Goal: Task Accomplishment & Management: Use online tool/utility

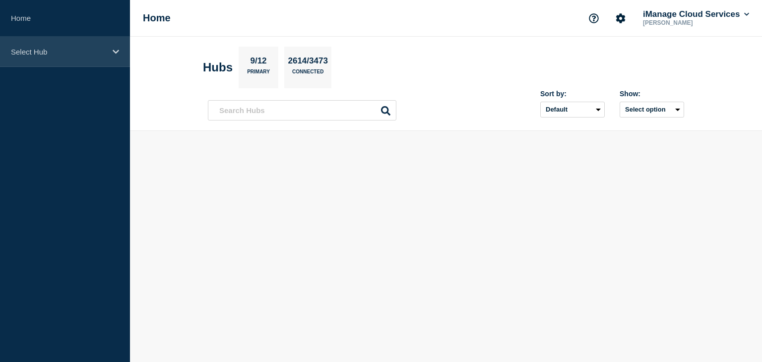
click at [117, 47] on div "Select Hub" at bounding box center [65, 52] width 130 height 30
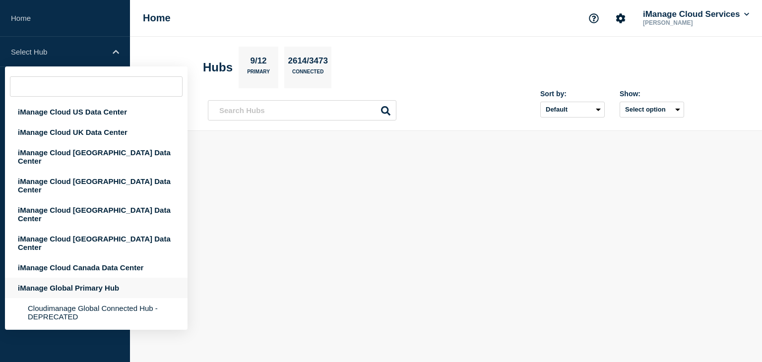
click at [86, 278] on div "iManage Global Primary Hub" at bounding box center [96, 288] width 183 height 20
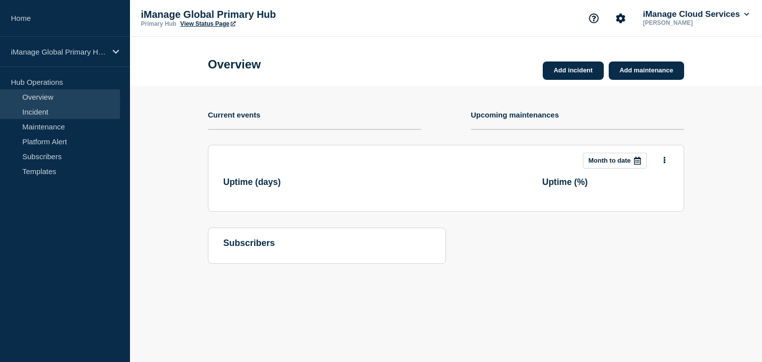
click at [32, 113] on link "Incident" at bounding box center [60, 111] width 120 height 15
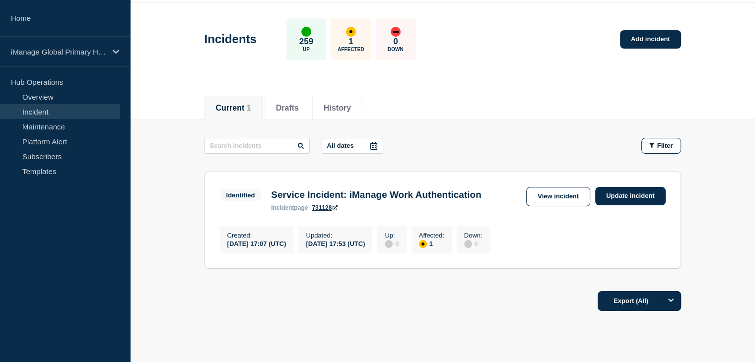
scroll to position [50, 0]
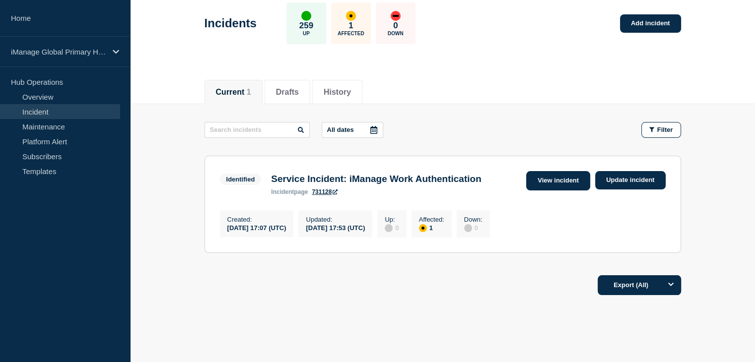
click at [558, 179] on link "View incident" at bounding box center [558, 180] width 64 height 19
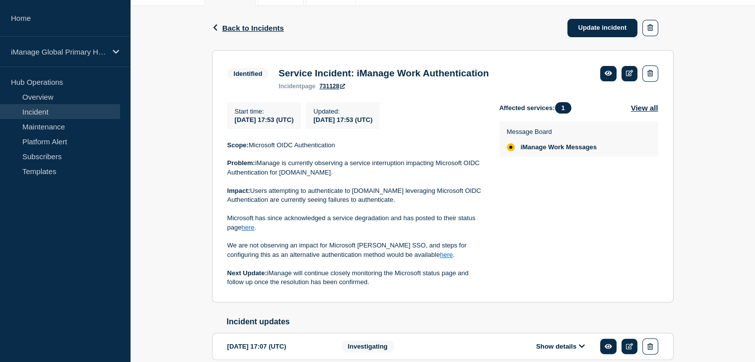
scroll to position [98, 0]
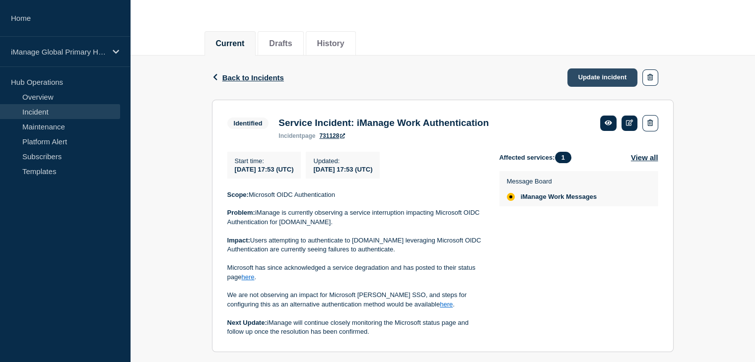
click at [594, 73] on link "Update incident" at bounding box center [602, 78] width 70 height 18
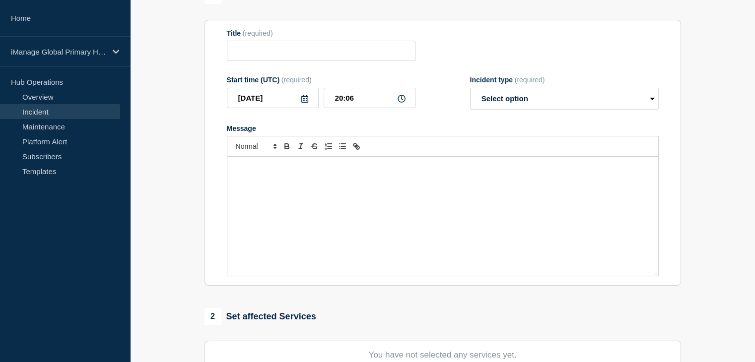
type input "Service Incident: iManage Work Authentication"
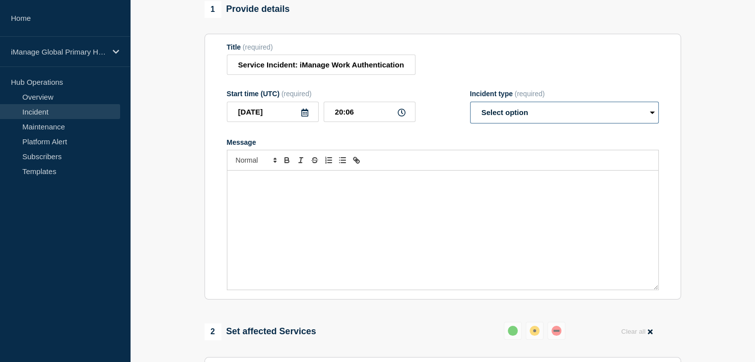
click at [502, 115] on select "Select option Investigating Identified Monitoring Resolved" at bounding box center [564, 113] width 189 height 22
select select "resolved"
click at [470, 107] on select "Select option Investigating Identified Monitoring Resolved" at bounding box center [564, 113] width 189 height 22
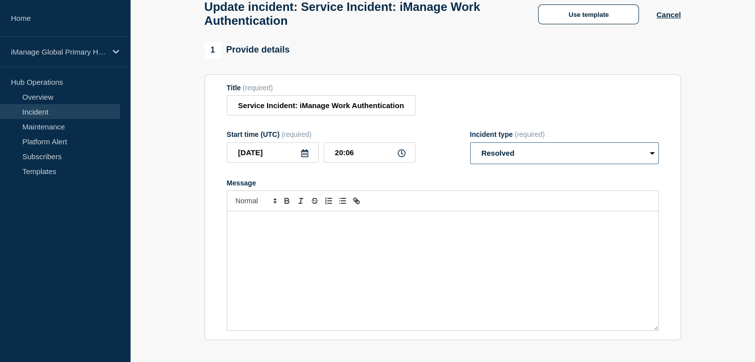
scroll to position [99, 0]
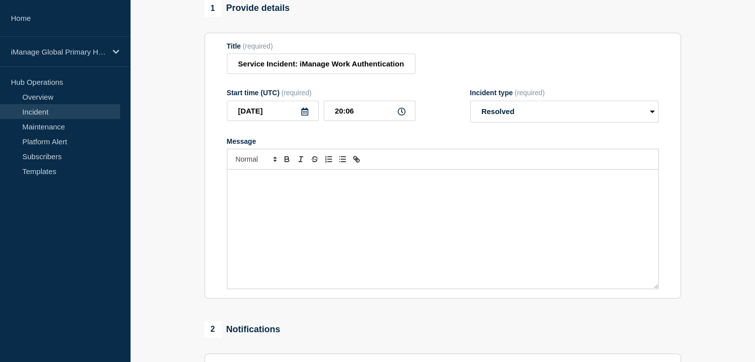
click at [296, 223] on div "Message" at bounding box center [442, 229] width 431 height 119
click at [536, 105] on div "Incident type (required) Select option Investigating Identified Monitoring Reso…" at bounding box center [564, 106] width 189 height 34
click at [533, 108] on select "Select option Investigating Identified Monitoring Resolved" at bounding box center [564, 112] width 189 height 22
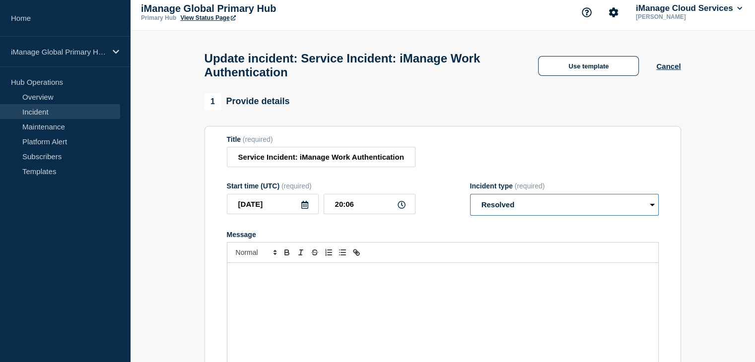
scroll to position [0, 0]
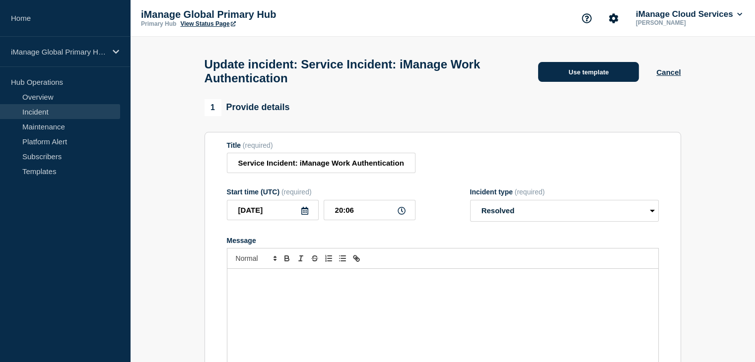
click at [591, 76] on button "Use template" at bounding box center [588, 72] width 101 height 20
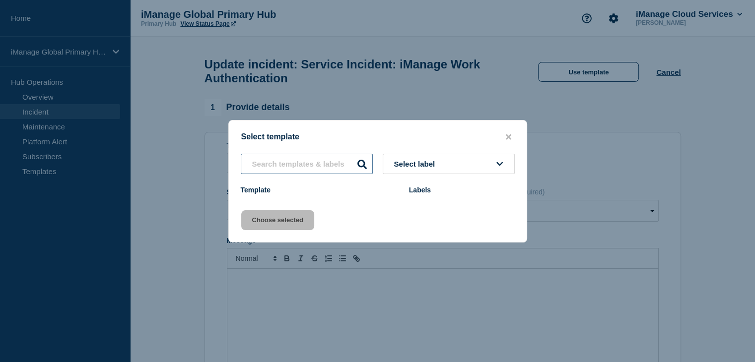
click at [334, 162] on input "text" at bounding box center [307, 164] width 132 height 20
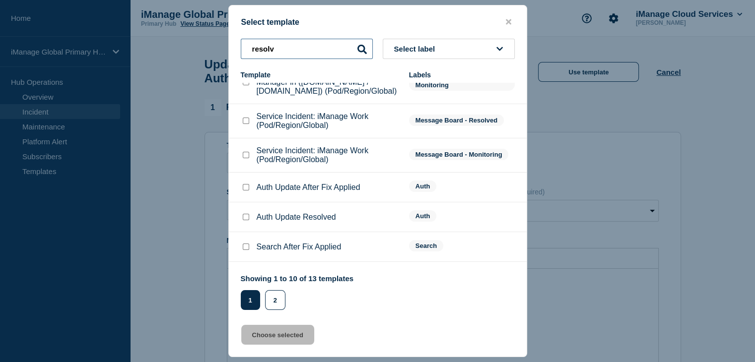
scroll to position [134, 0]
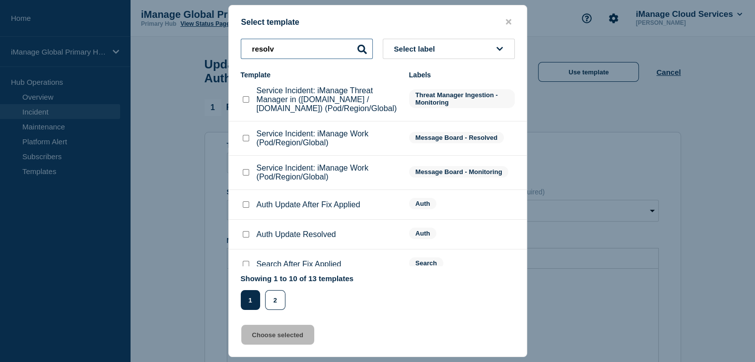
type input "resolv"
click at [243, 140] on input "Service Incident: iManage Work (Pod/Region/Global) checkbox" at bounding box center [246, 138] width 6 height 6
checkbox input "true"
click at [293, 330] on button "Choose selected" at bounding box center [277, 335] width 73 height 20
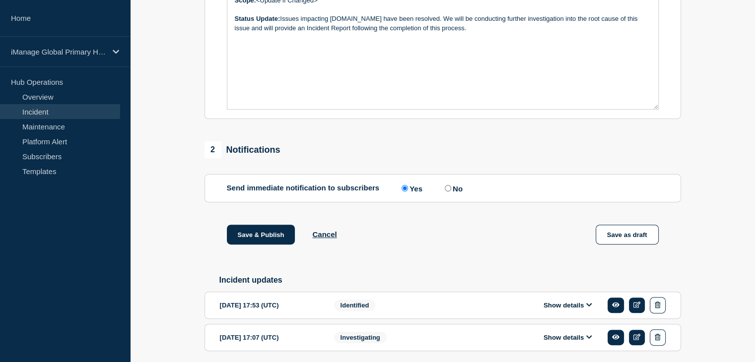
scroll to position [322, 0]
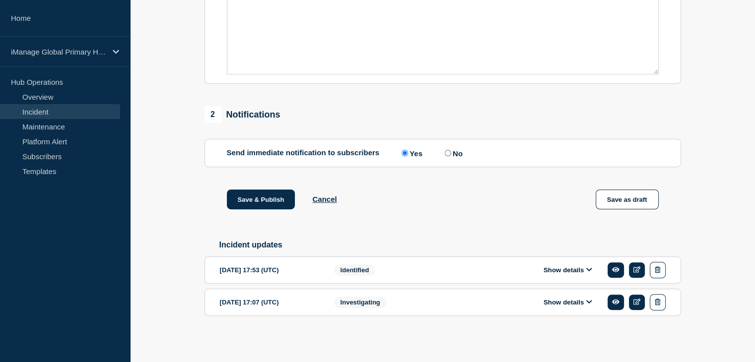
click at [561, 265] on div "Show details" at bounding box center [571, 270] width 190 height 16
click at [558, 270] on button "Show details" at bounding box center [568, 270] width 55 height 8
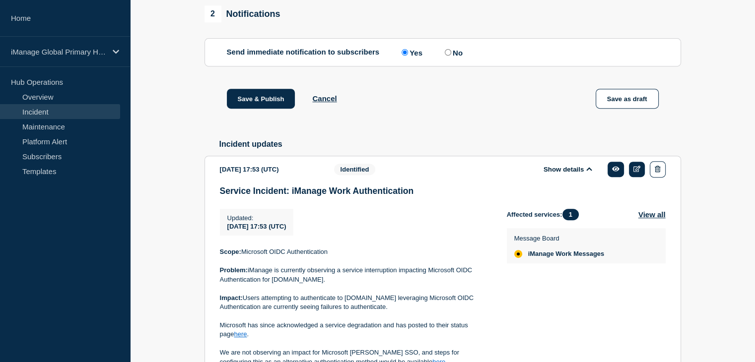
scroll to position [471, 0]
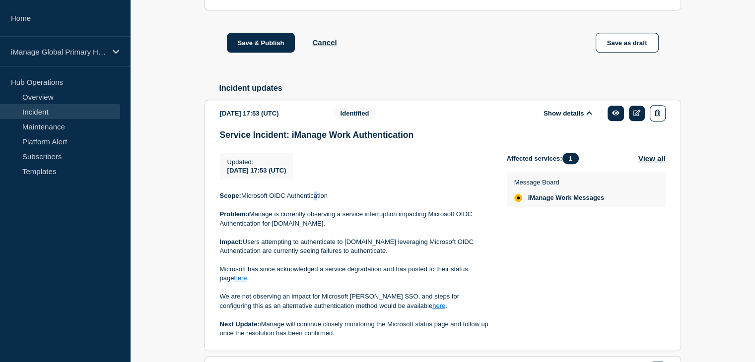
click at [313, 193] on div "Updated : 2025-10-08 17:53 (UTC) Updated 2025-10-08 17:53 (UTC) Scope: Microsof…" at bounding box center [363, 245] width 287 height 185
click at [349, 201] on p "Scope: Microsoft OIDC Authentication" at bounding box center [355, 196] width 271 height 9
drag, startPoint x: 339, startPoint y: 203, endPoint x: 244, endPoint y: 205, distance: 94.8
click at [244, 201] on p "Scope: Microsoft OIDC Authentication" at bounding box center [355, 196] width 271 height 9
copy p "Microsoft OIDC Authentication"
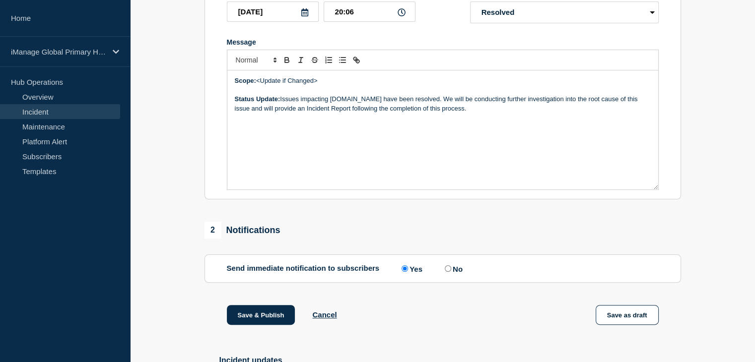
scroll to position [124, 0]
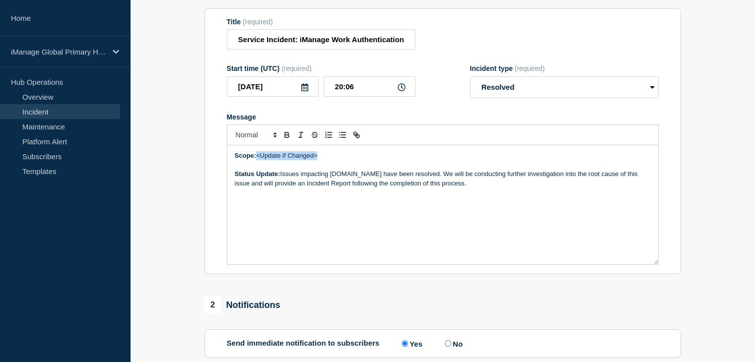
drag, startPoint x: 320, startPoint y: 166, endPoint x: 258, endPoint y: 163, distance: 61.6
click at [257, 160] on p "Scope: <Update if Changed>" at bounding box center [443, 155] width 416 height 9
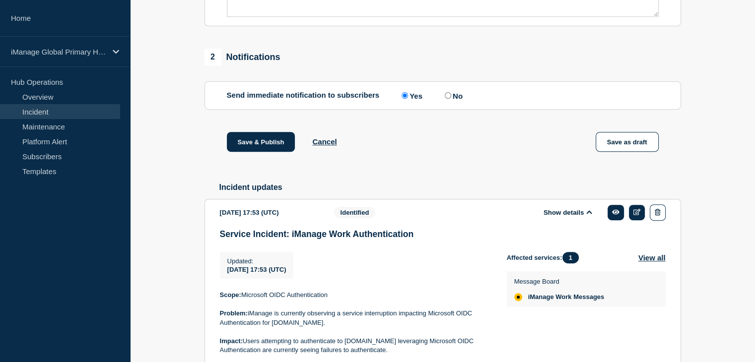
scroll to position [521, 0]
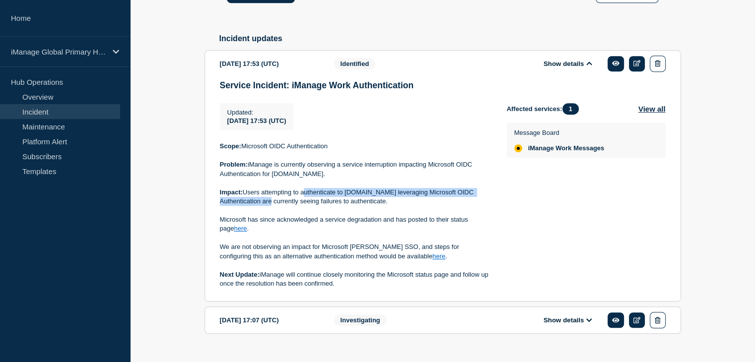
drag, startPoint x: 301, startPoint y: 203, endPoint x: 259, endPoint y: 214, distance: 44.1
click at [259, 206] on p "Impact: Users attempting to authenticate to cloudimanage.com leveraging Microso…" at bounding box center [355, 197] width 271 height 18
copy p "authenticate to cloudimanage.com leveraging Microsoft OIDC Authentication"
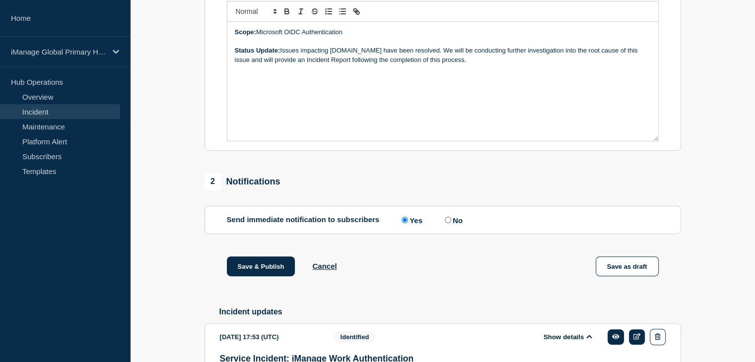
scroll to position [223, 0]
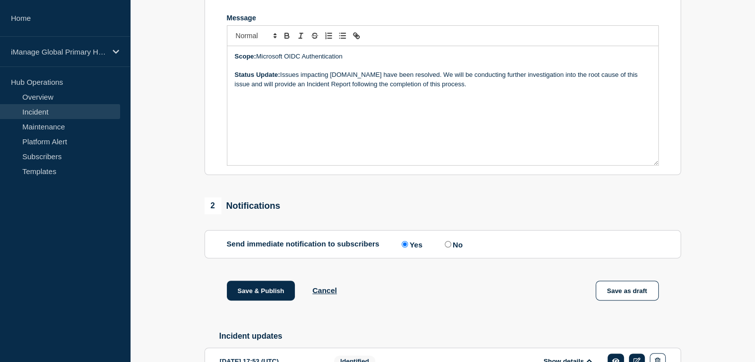
click at [300, 82] on p "Status Update: Issues impacting cloudimanage.com have been resolved. We will be…" at bounding box center [443, 79] width 416 height 18
drag, startPoint x: 300, startPoint y: 82, endPoint x: 286, endPoint y: 83, distance: 13.9
click at [286, 83] on p "Status Update: Issues impacting cloudimanage.com have been resolved. We will be…" at bounding box center [443, 79] width 416 height 18
paste div "Message"
click at [282, 82] on p "Status Update: authenticate to cloudimanage.com leveraging Microsoft OIDC Authe…" at bounding box center [443, 83] width 416 height 27
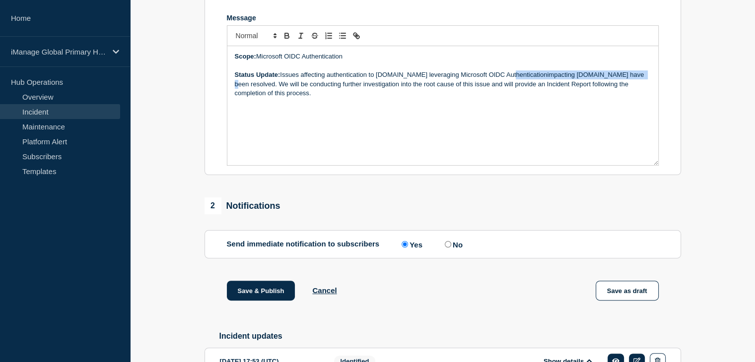
drag, startPoint x: 509, startPoint y: 80, endPoint x: 632, endPoint y: 79, distance: 123.1
click at [632, 79] on p "Status Update: Issues affecting authentication to cloudimanage.com leveraging M…" at bounding box center [443, 83] width 416 height 27
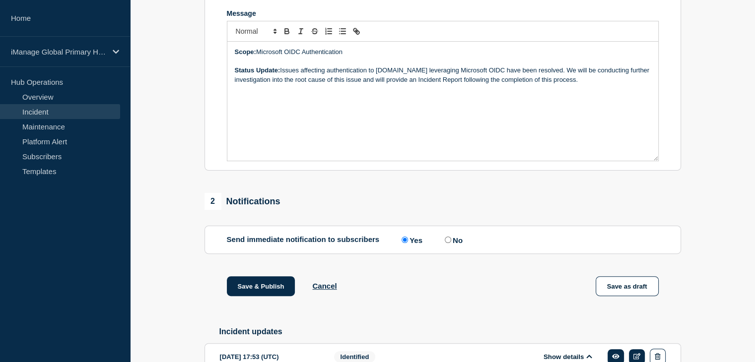
scroll to position [151, 0]
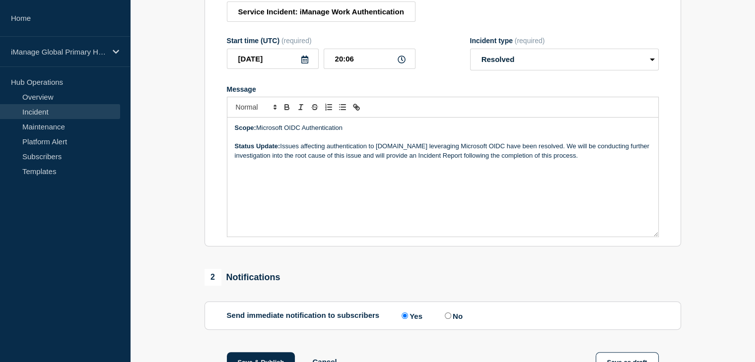
drag, startPoint x: 568, startPoint y: 152, endPoint x: 611, endPoint y: 159, distance: 42.8
click at [611, 159] on p "Status Update: Issues affecting authentication to cloudimanage.com leveraging M…" at bounding box center [443, 151] width 416 height 18
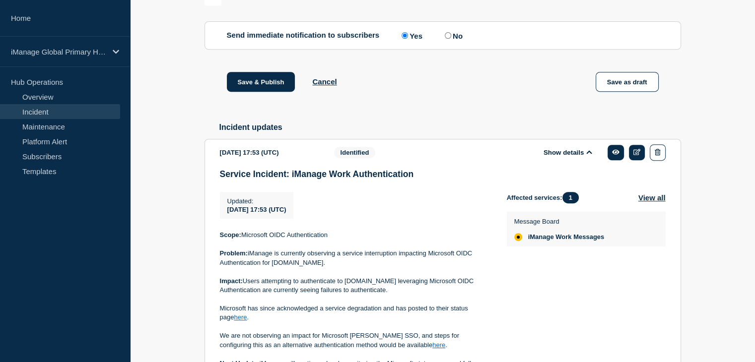
scroll to position [449, 0]
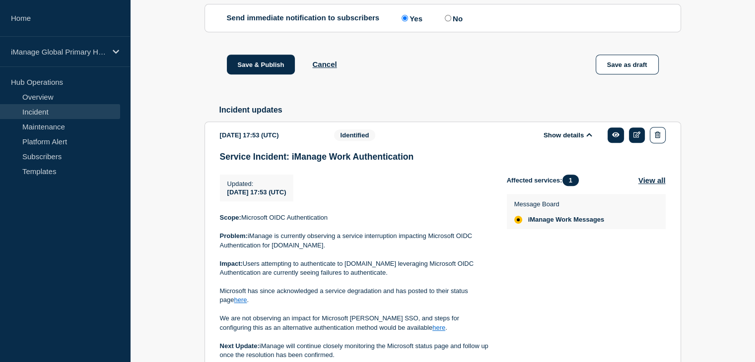
click at [234, 304] on link "here" at bounding box center [240, 299] width 13 height 7
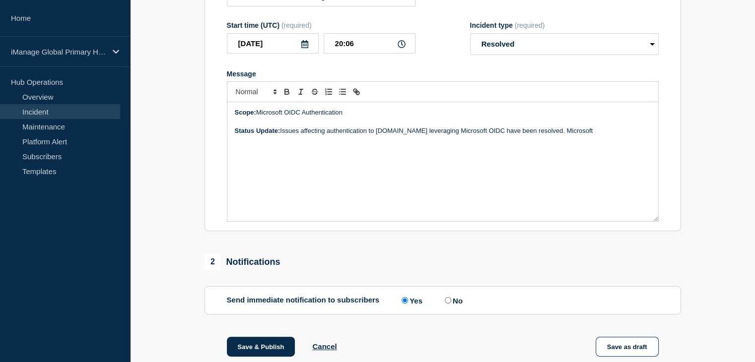
scroll to position [102, 0]
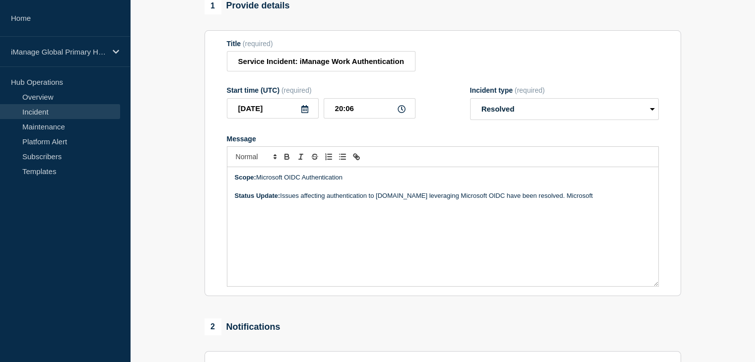
click at [604, 201] on p "Status Update: Issues affecting authentication to cloudimanage.com leveraging M…" at bounding box center [443, 196] width 416 height 9
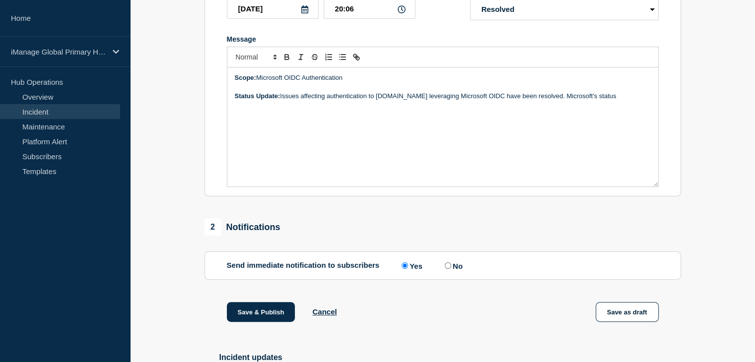
scroll to position [201, 0]
click at [572, 101] on p "Status Update: Issues affecting authentication to cloudimanage.com leveraging M…" at bounding box center [443, 96] width 416 height 9
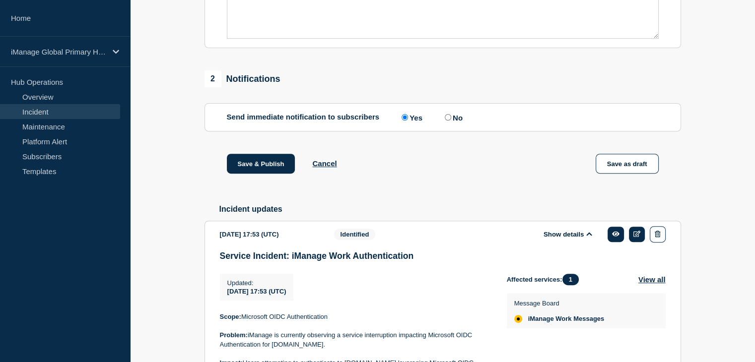
scroll to position [548, 0]
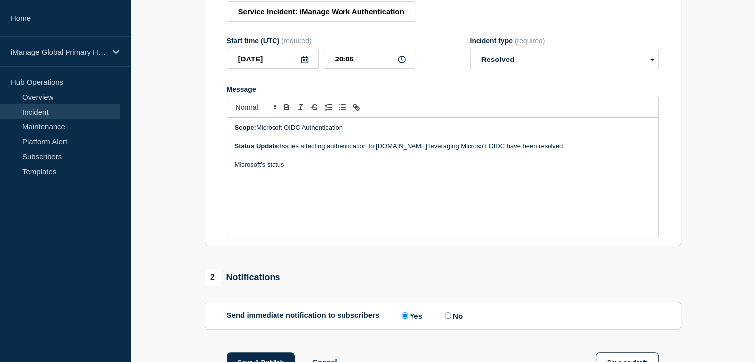
click at [295, 169] on p "Microsoft's status" at bounding box center [443, 164] width 416 height 9
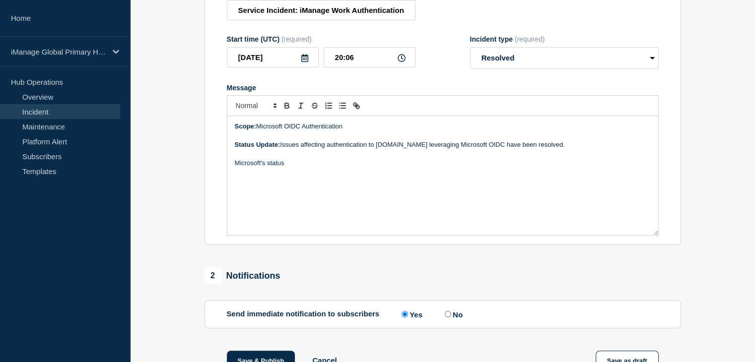
scroll to position [151, 0]
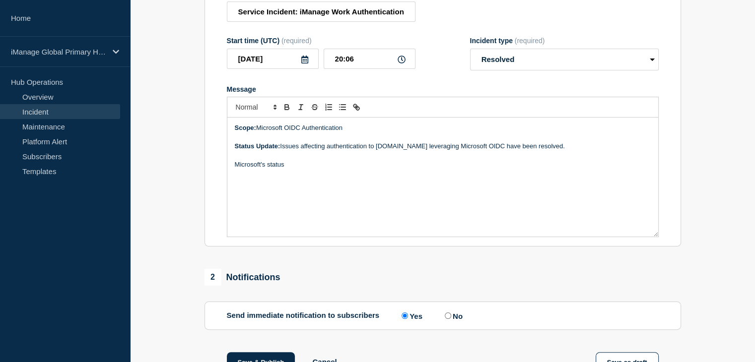
drag, startPoint x: 294, startPoint y: 168, endPoint x: 265, endPoint y: 172, distance: 29.6
click at [261, 169] on p "Microsoft's status" at bounding box center [443, 164] width 416 height 9
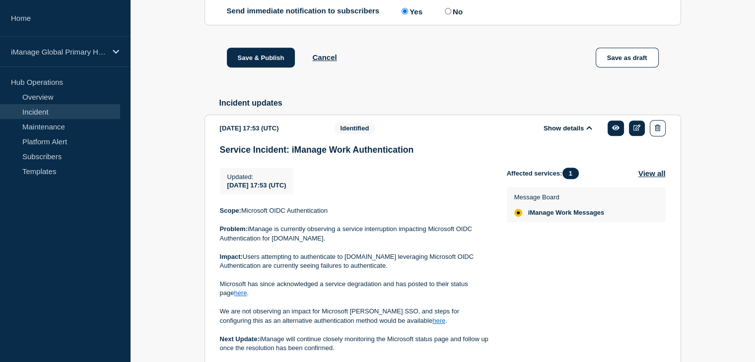
scroll to position [499, 0]
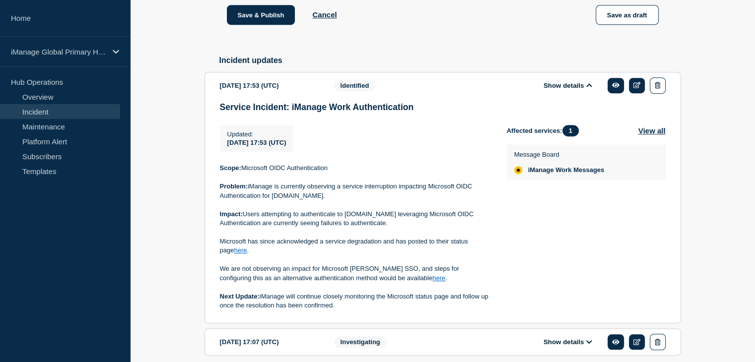
click at [234, 254] on link "here" at bounding box center [240, 250] width 13 height 7
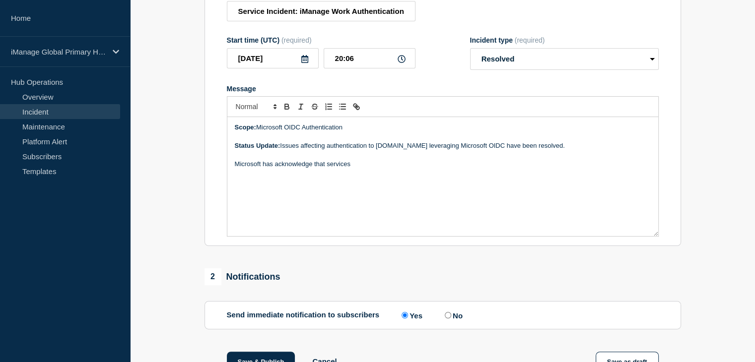
scroll to position [151, 0]
click at [362, 169] on p "Microsoft has acknowledge that services" at bounding box center [443, 164] width 416 height 9
drag, startPoint x: 455, startPoint y: 171, endPoint x: 469, endPoint y: 171, distance: 13.4
click at [469, 169] on p "Microsoft has acknowledge that services are operational on their status page he…" at bounding box center [443, 164] width 416 height 9
click at [358, 112] on icon "Toggle link" at bounding box center [356, 107] width 9 height 9
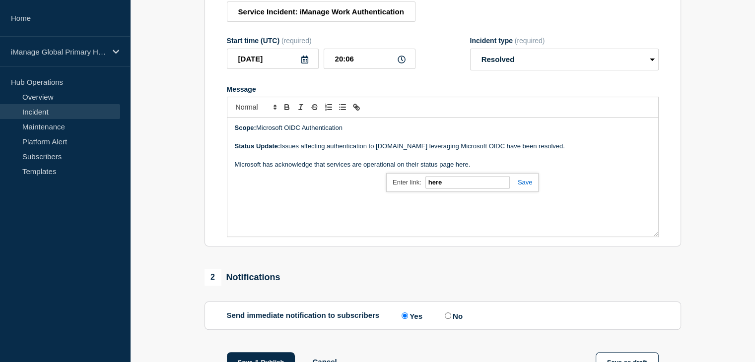
paste input "ttps://status.cloud.microsoft/m365/referrer=serviceStatusRedirect"
type input "https://status.cloud.microsoft/m365/referrer=serviceStatusRedirect"
click at [527, 186] on link at bounding box center [521, 182] width 23 height 7
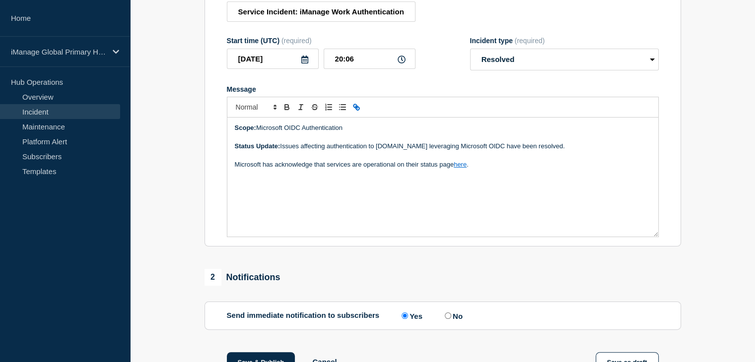
click at [532, 177] on div "Scope: Microsoft OIDC Authentication Status Update: Issues affecting authentica…" at bounding box center [442, 177] width 431 height 119
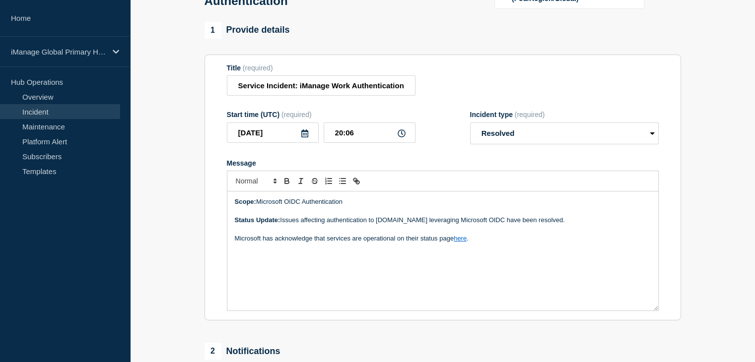
scroll to position [102, 0]
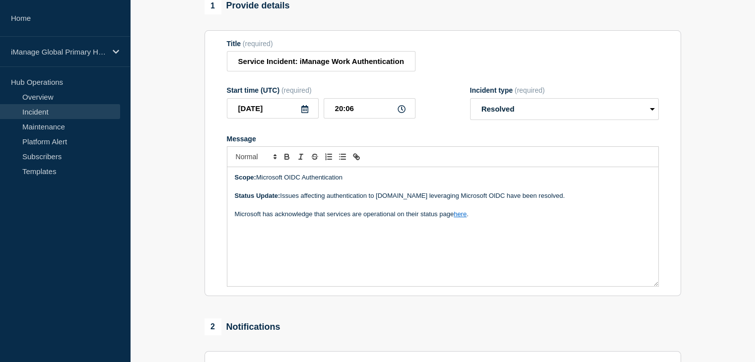
click at [485, 217] on p "Microsoft has acknowledge that services are operational on their status page he…" at bounding box center [443, 214] width 416 height 9
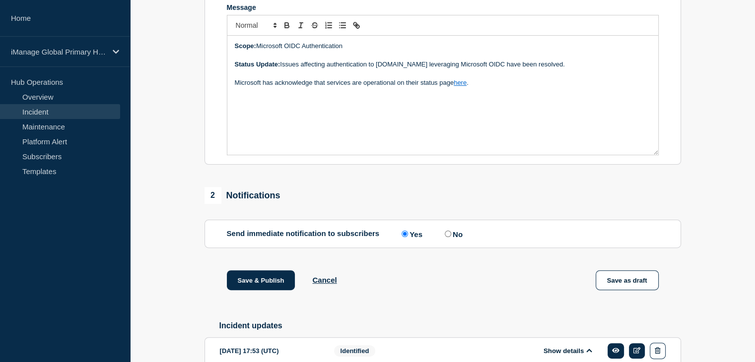
scroll to position [251, 0]
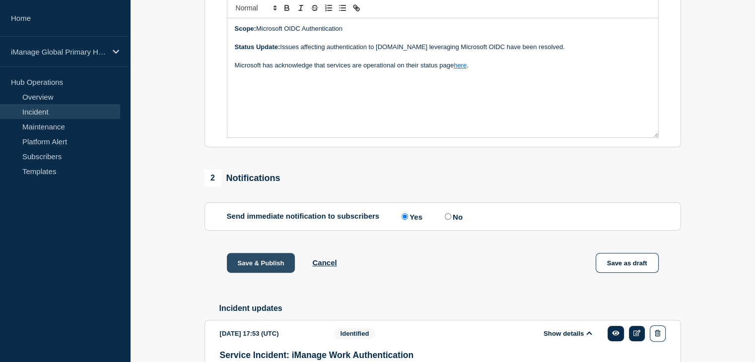
click at [253, 273] on button "Save & Publish" at bounding box center [261, 263] width 69 height 20
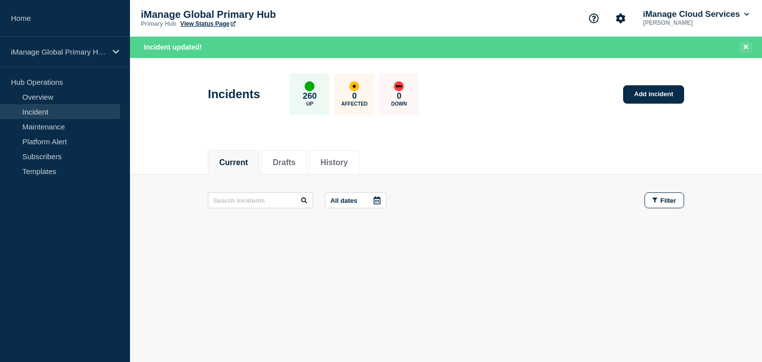
click at [742, 44] on button "Close banner" at bounding box center [746, 47] width 12 height 11
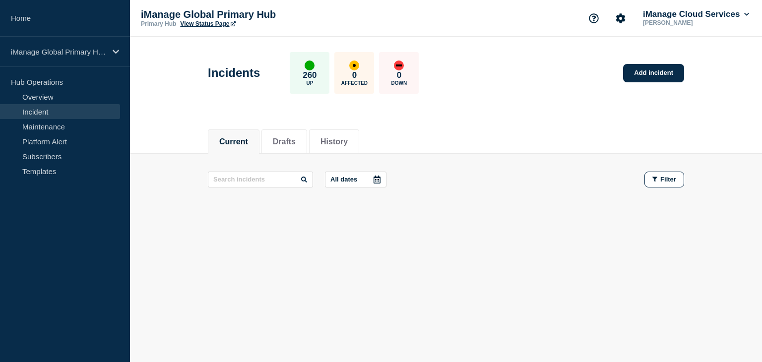
click at [236, 137] on button "Current" at bounding box center [233, 141] width 29 height 9
click at [39, 102] on link "Overview" at bounding box center [60, 96] width 120 height 15
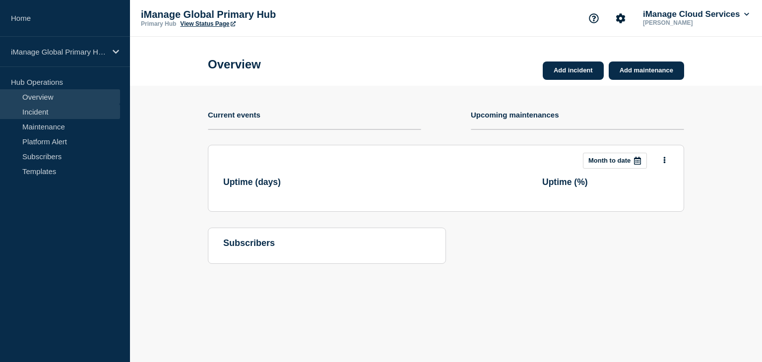
click at [44, 113] on link "Incident" at bounding box center [60, 111] width 120 height 15
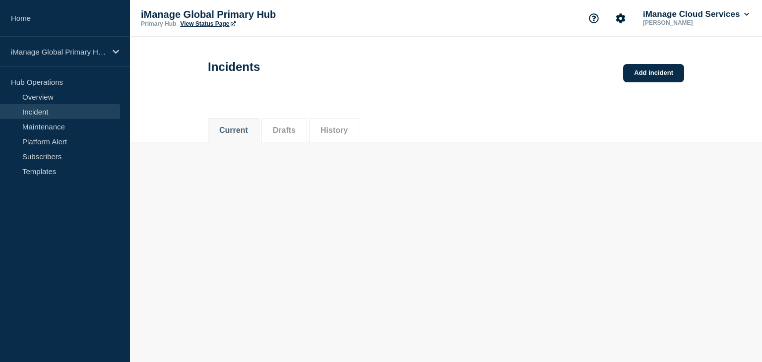
click at [262, 188] on body "Home iManage Global Primary Hub Hub Operations Overview Incident Maintenance Pl…" at bounding box center [381, 181] width 762 height 362
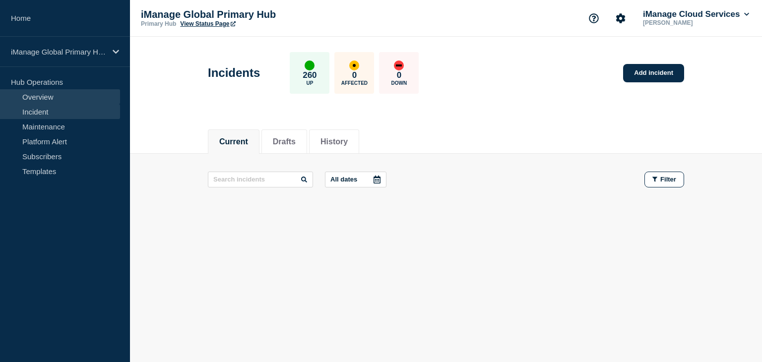
click at [40, 101] on link "Overview" at bounding box center [60, 96] width 120 height 15
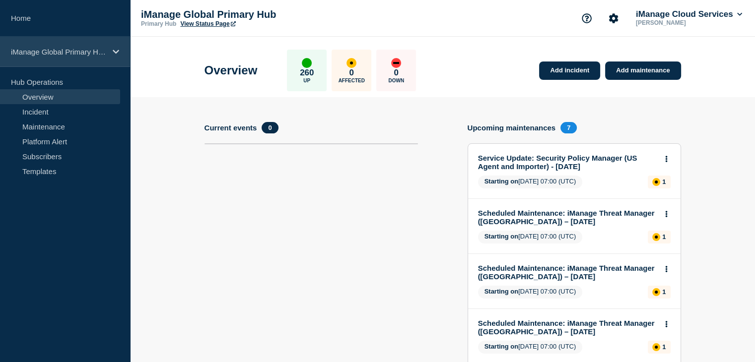
click at [121, 50] on div "iManage Global Primary Hub" at bounding box center [65, 52] width 130 height 30
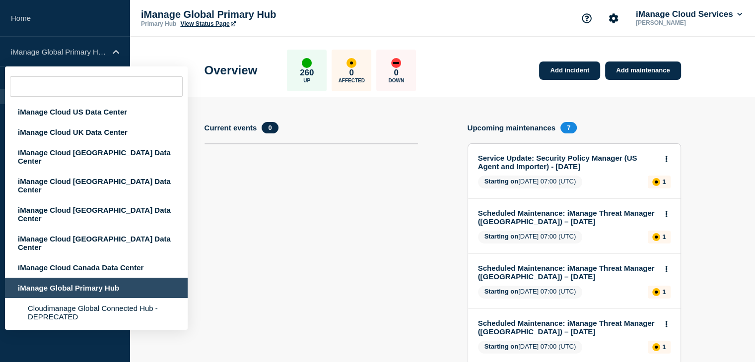
click at [75, 278] on div "iManage Global Primary Hub" at bounding box center [96, 288] width 183 height 20
click at [74, 278] on div "iManage Global Primary Hub" at bounding box center [96, 288] width 183 height 20
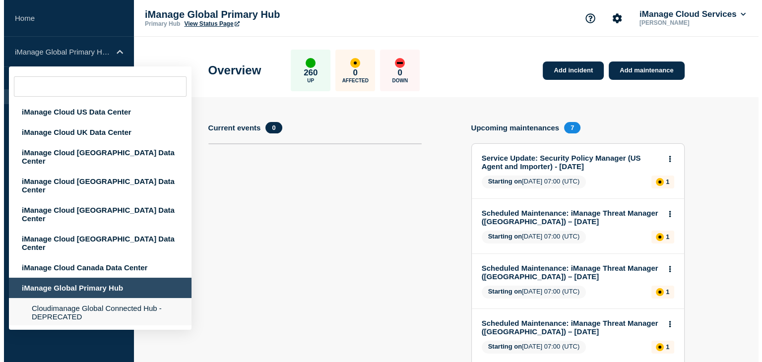
scroll to position [99, 0]
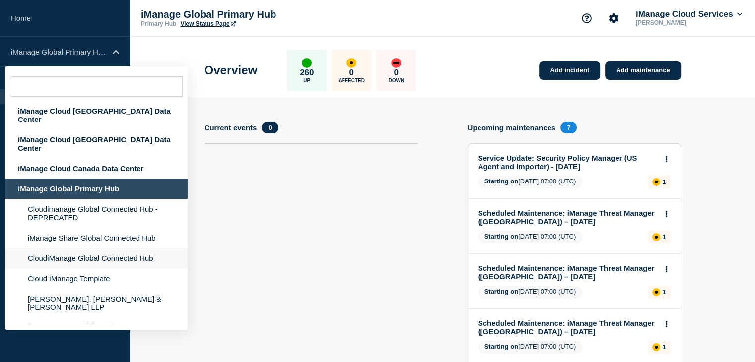
click at [98, 248] on li "CloudiManage Global Connected Hub" at bounding box center [96, 258] width 183 height 20
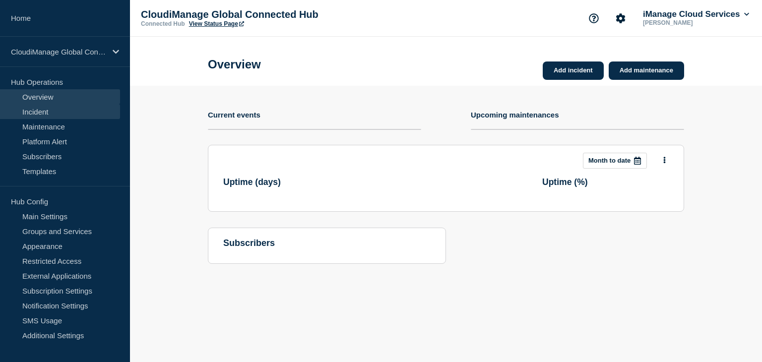
click at [46, 112] on link "Incident" at bounding box center [60, 111] width 120 height 15
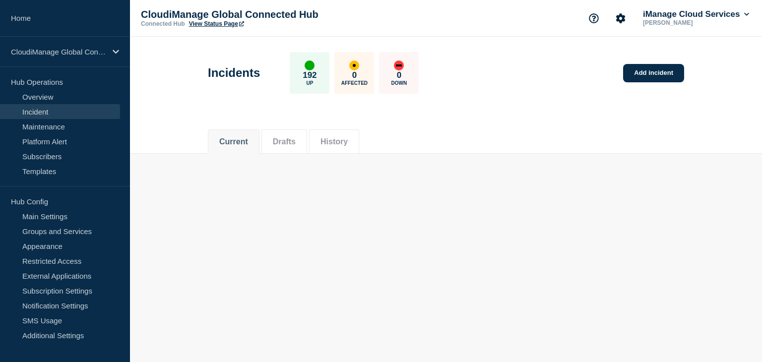
click at [290, 130] on li "Drafts" at bounding box center [285, 142] width 46 height 24
click at [286, 142] on button "Drafts" at bounding box center [284, 141] width 23 height 9
click at [332, 139] on button "History" at bounding box center [334, 141] width 27 height 9
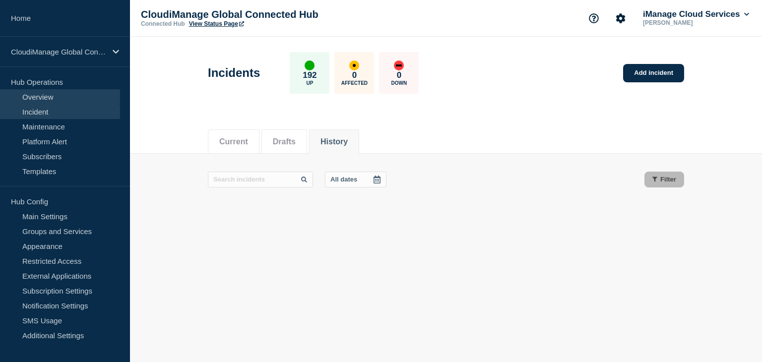
click at [66, 92] on link "Overview" at bounding box center [60, 96] width 120 height 15
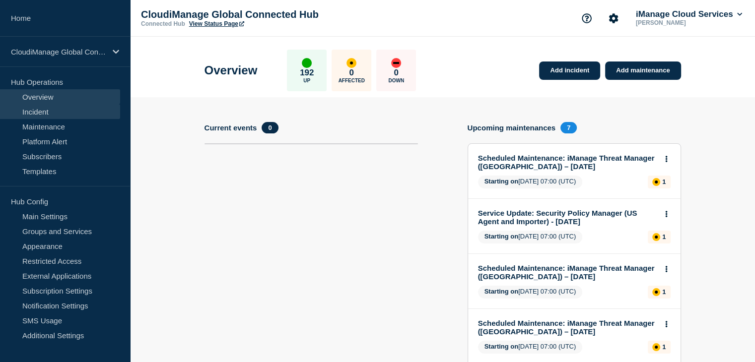
click at [24, 107] on link "Incident" at bounding box center [60, 111] width 120 height 15
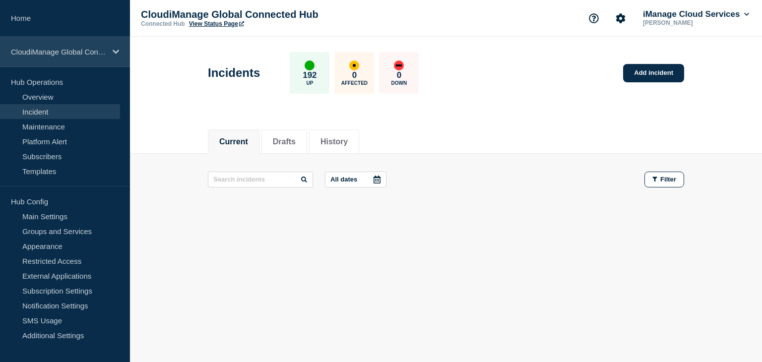
click at [102, 50] on p "CloudiManage Global Connected Hub" at bounding box center [58, 52] width 95 height 8
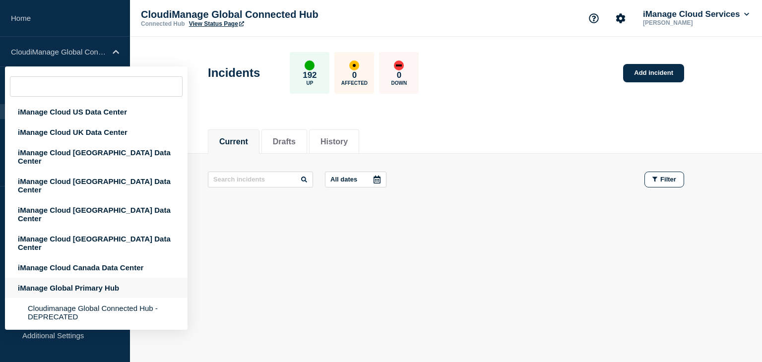
click at [85, 278] on div "iManage Global Primary Hub" at bounding box center [96, 288] width 183 height 20
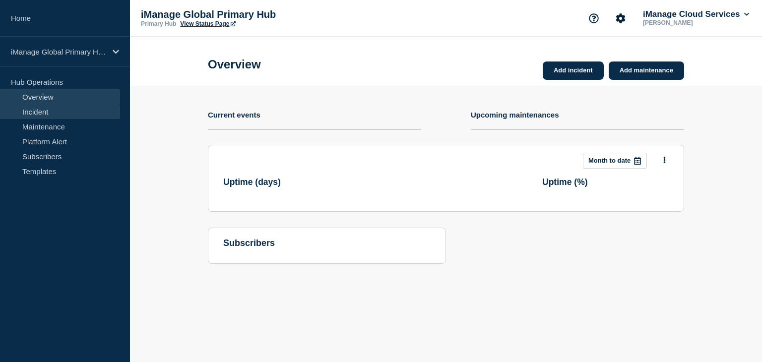
click at [34, 116] on link "Incident" at bounding box center [60, 111] width 120 height 15
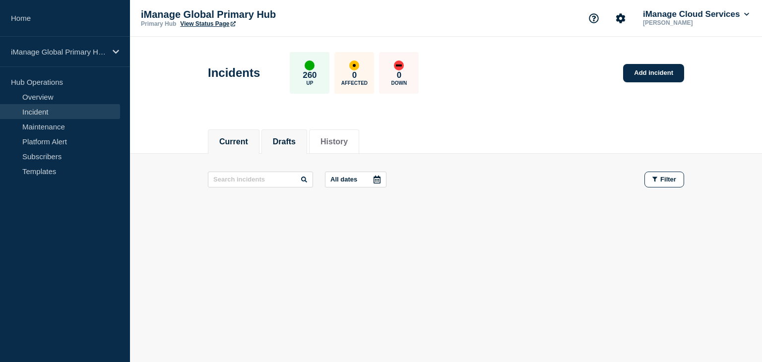
click at [287, 144] on button "Drafts" at bounding box center [284, 141] width 23 height 9
click at [258, 140] on li "Current" at bounding box center [234, 142] width 52 height 24
click at [244, 141] on button "Current" at bounding box center [233, 141] width 29 height 9
click at [190, 141] on div "Current Drafts History" at bounding box center [446, 137] width 632 height 34
click at [495, 68] on div "Incidents 260 Up 0 Affected 0 Down Add incident" at bounding box center [446, 69] width 499 height 61
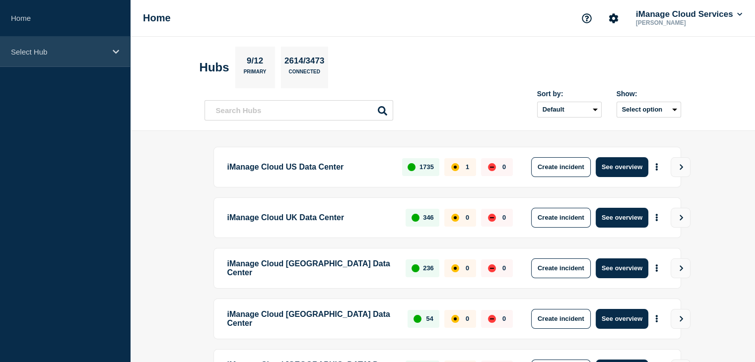
drag, startPoint x: 109, startPoint y: 50, endPoint x: 92, endPoint y: 62, distance: 21.1
click at [109, 50] on div "Select Hub" at bounding box center [65, 52] width 130 height 30
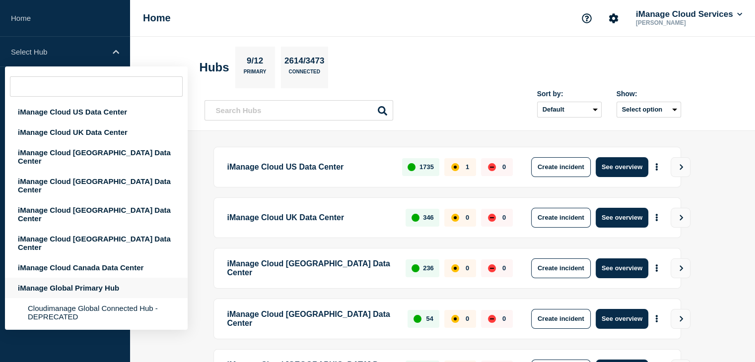
click at [68, 278] on div "iManage Global Primary Hub" at bounding box center [96, 288] width 183 height 20
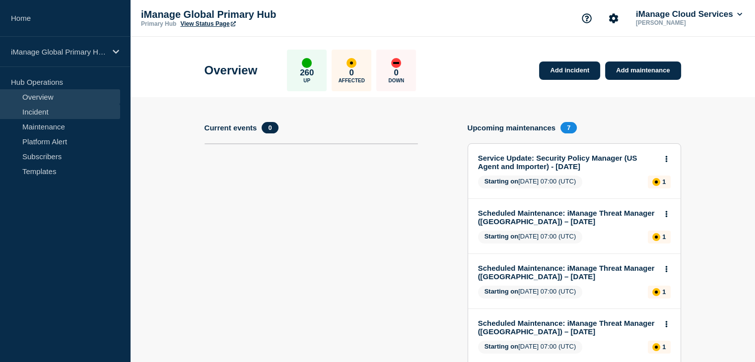
click at [38, 105] on link "Incident" at bounding box center [60, 111] width 120 height 15
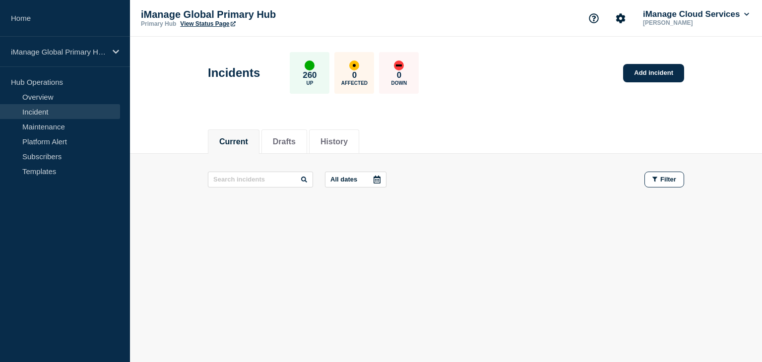
drag, startPoint x: 284, startPoint y: 137, endPoint x: 264, endPoint y: 137, distance: 20.4
click at [284, 137] on button "Drafts" at bounding box center [284, 141] width 23 height 9
click at [238, 138] on button "Current" at bounding box center [233, 141] width 29 height 9
